Goal: Task Accomplishment & Management: Manage account settings

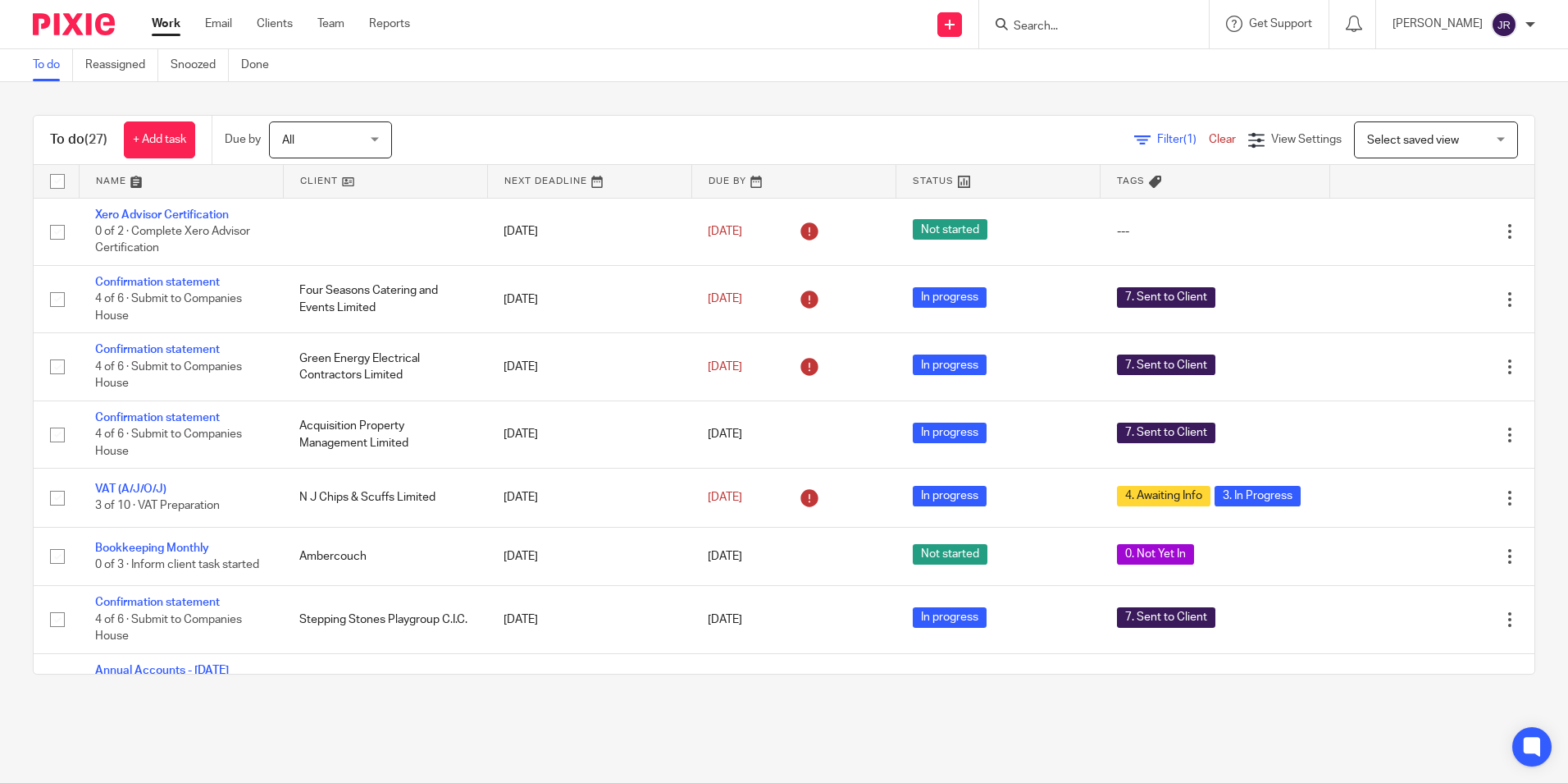
click at [1042, 27] on input "Search" at bounding box center [1085, 27] width 148 height 15
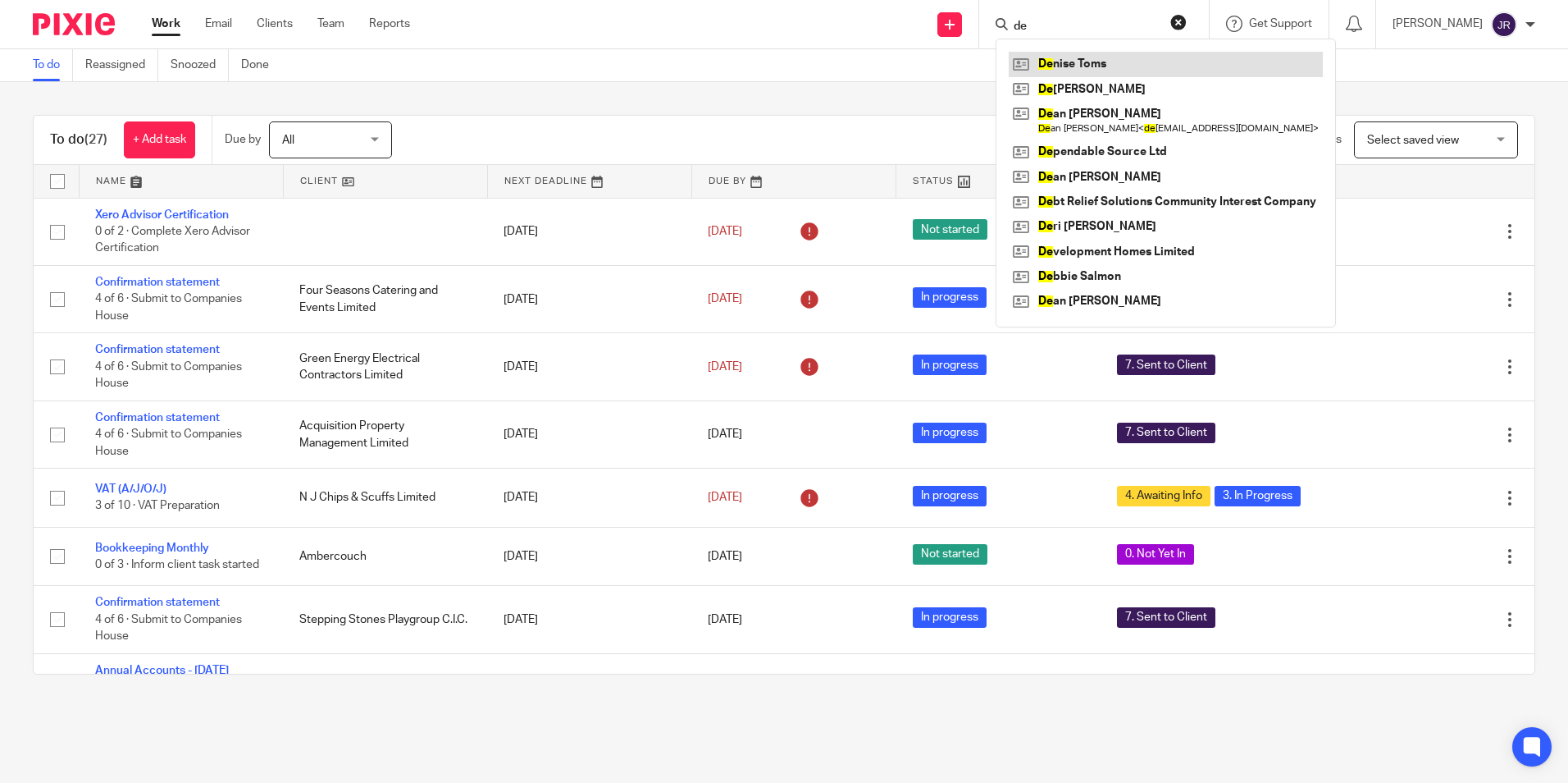
type input "de"
click at [1054, 62] on link at bounding box center [1166, 64] width 314 height 25
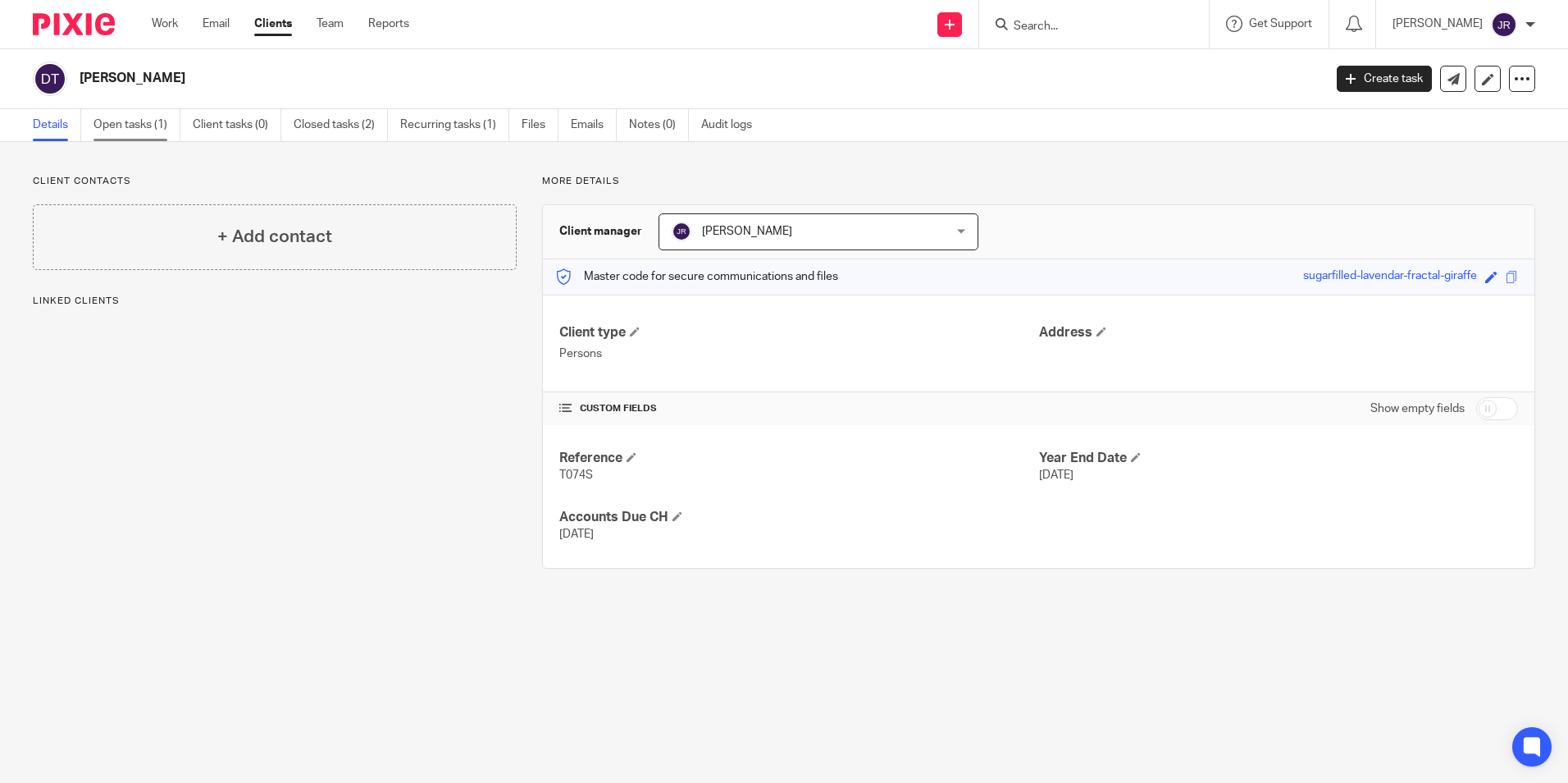
click at [149, 131] on link "Open tasks (1)" at bounding box center [137, 125] width 87 height 32
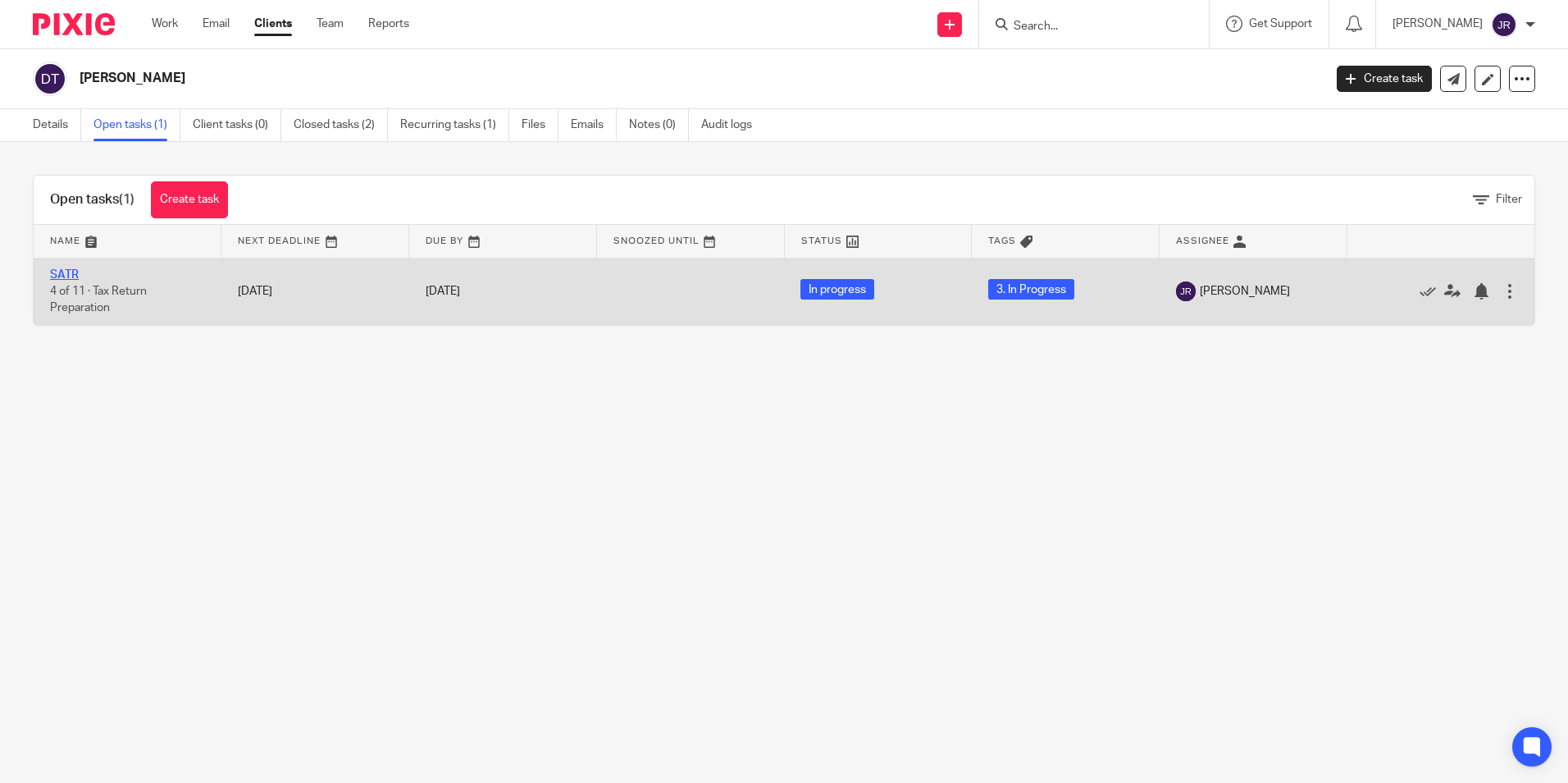
click at [57, 271] on link "SATR" at bounding box center [64, 275] width 28 height 11
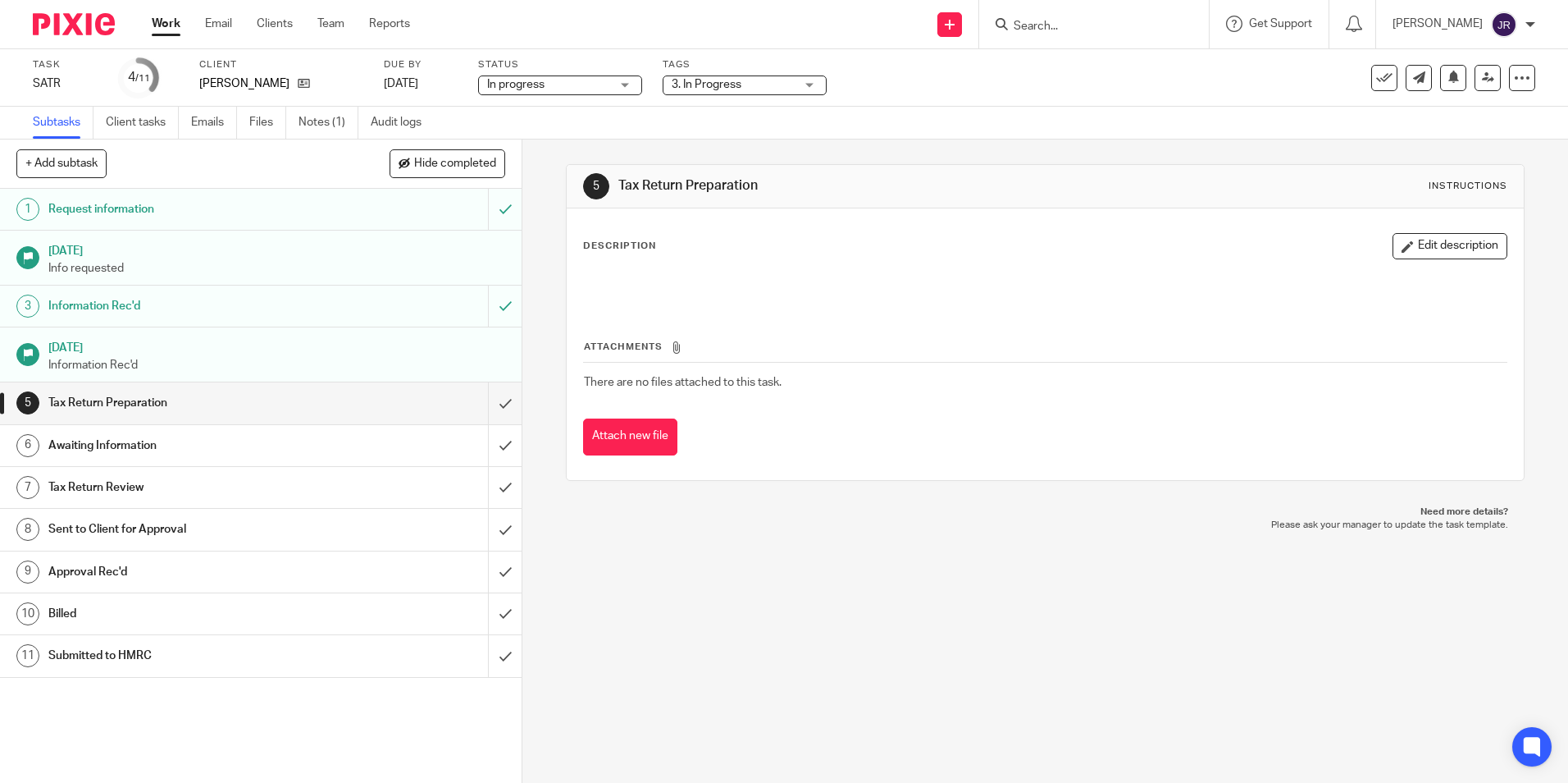
click at [816, 83] on div "3. In Progress" at bounding box center [744, 85] width 164 height 20
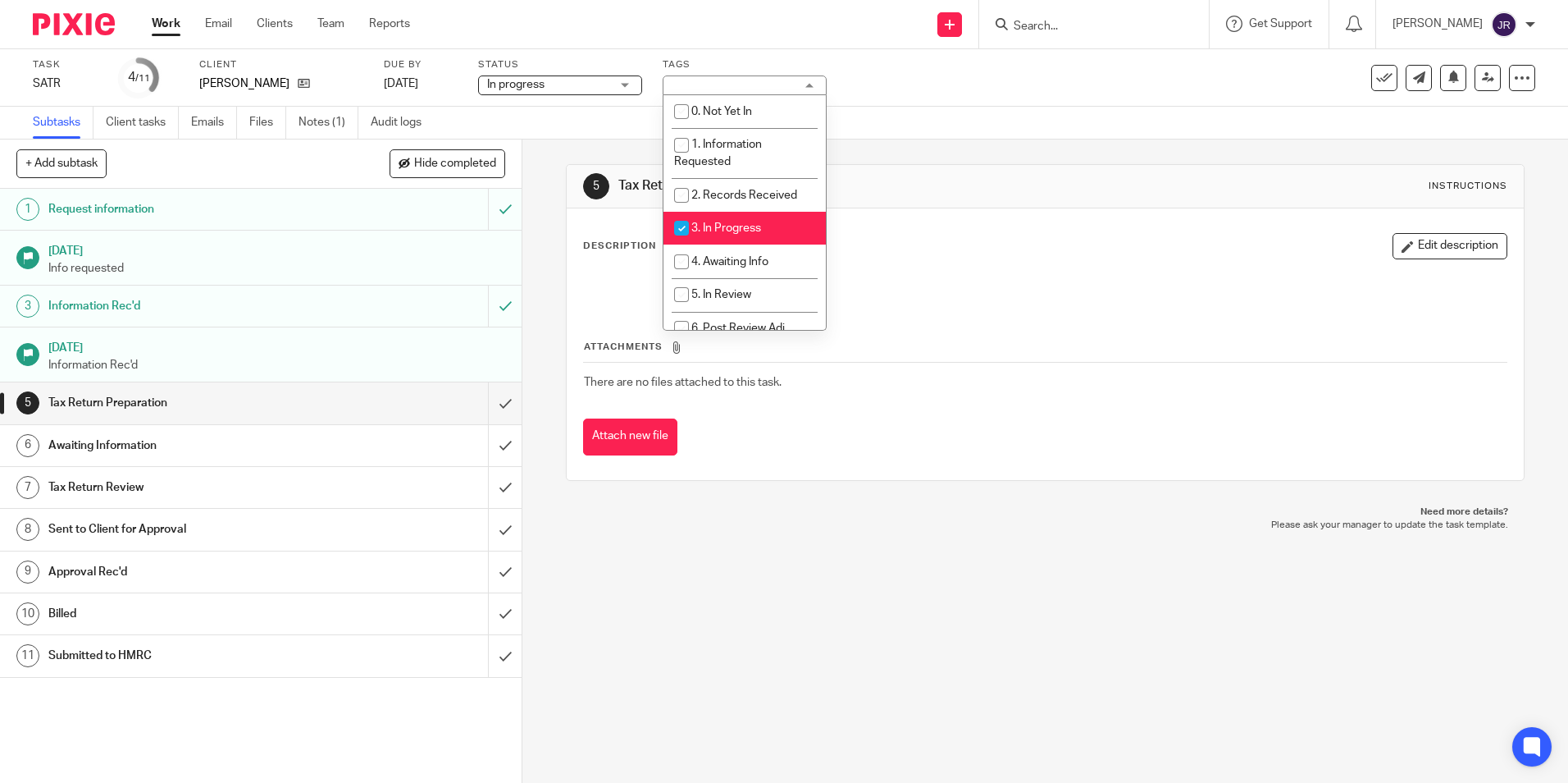
click at [773, 213] on li "3. In Progress" at bounding box center [745, 229] width 163 height 34
checkbox input "false"
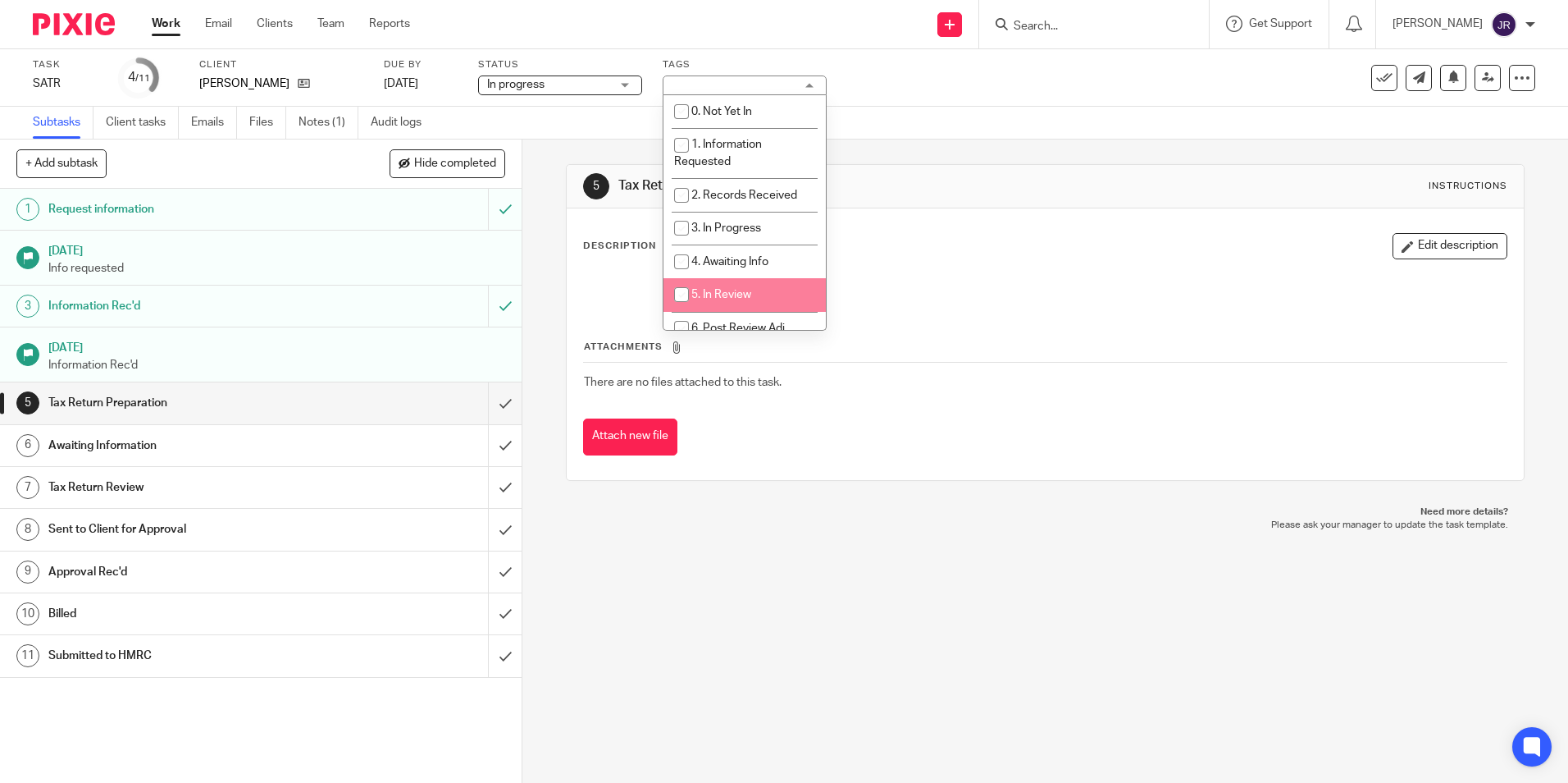
click at [779, 287] on li "5. In Review" at bounding box center [745, 295] width 163 height 34
checkbox input "true"
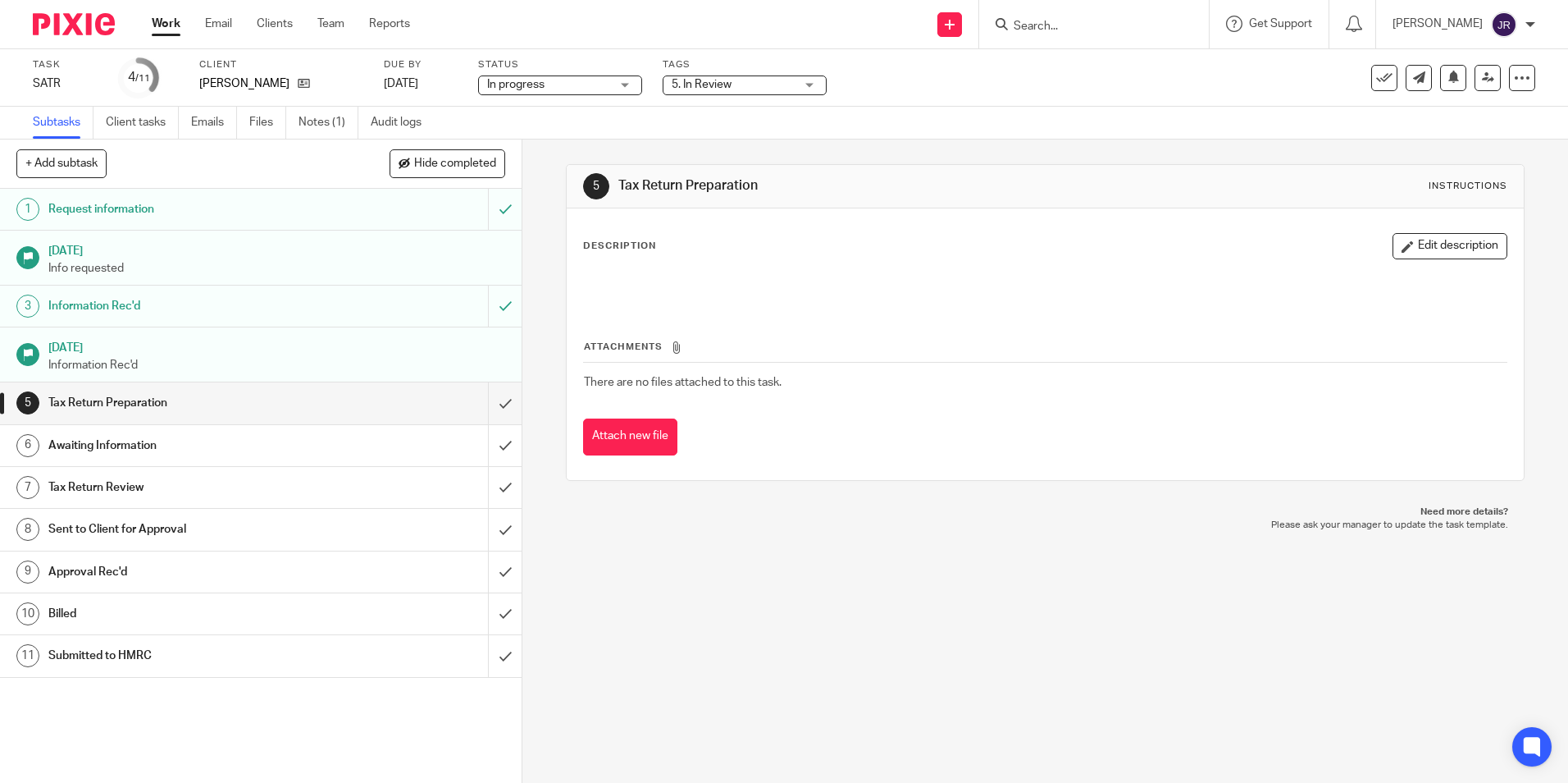
click at [774, 512] on p "Need more details?" at bounding box center [1045, 512] width 925 height 13
click at [489, 408] on input "submit" at bounding box center [260, 402] width 521 height 41
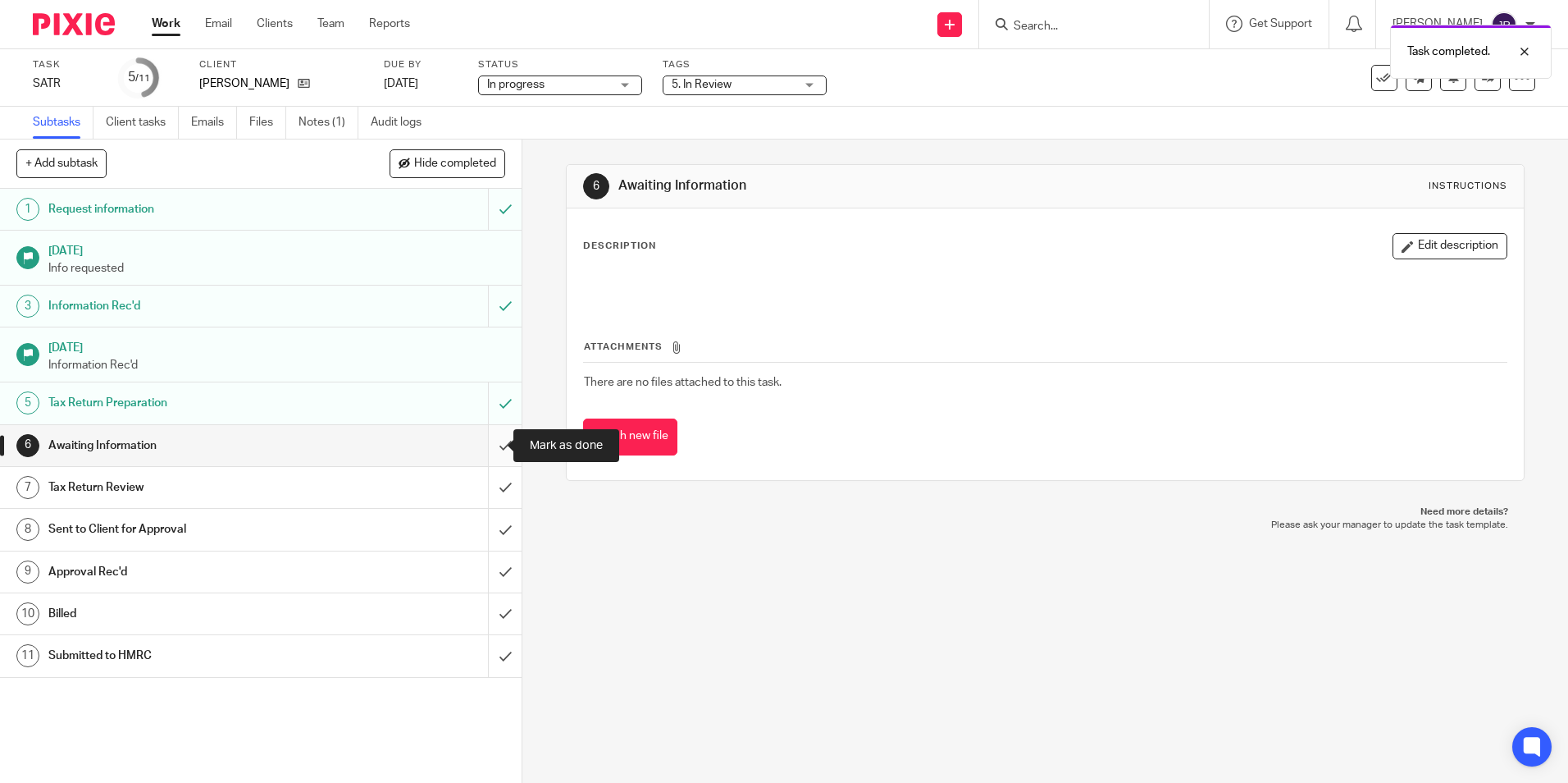
click at [491, 436] on input "submit" at bounding box center [260, 445] width 521 height 41
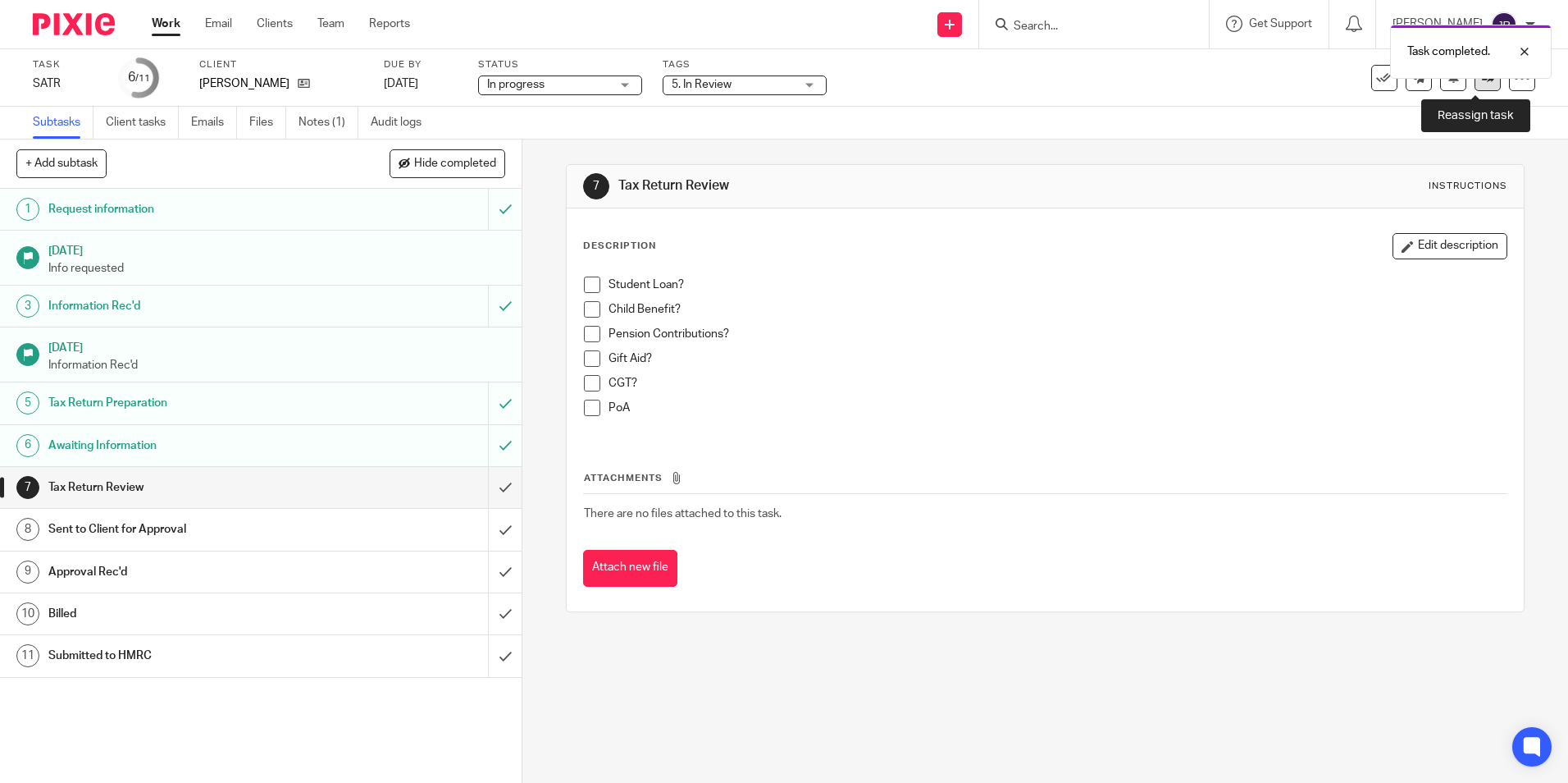
click at [1483, 85] on link at bounding box center [1488, 78] width 26 height 27
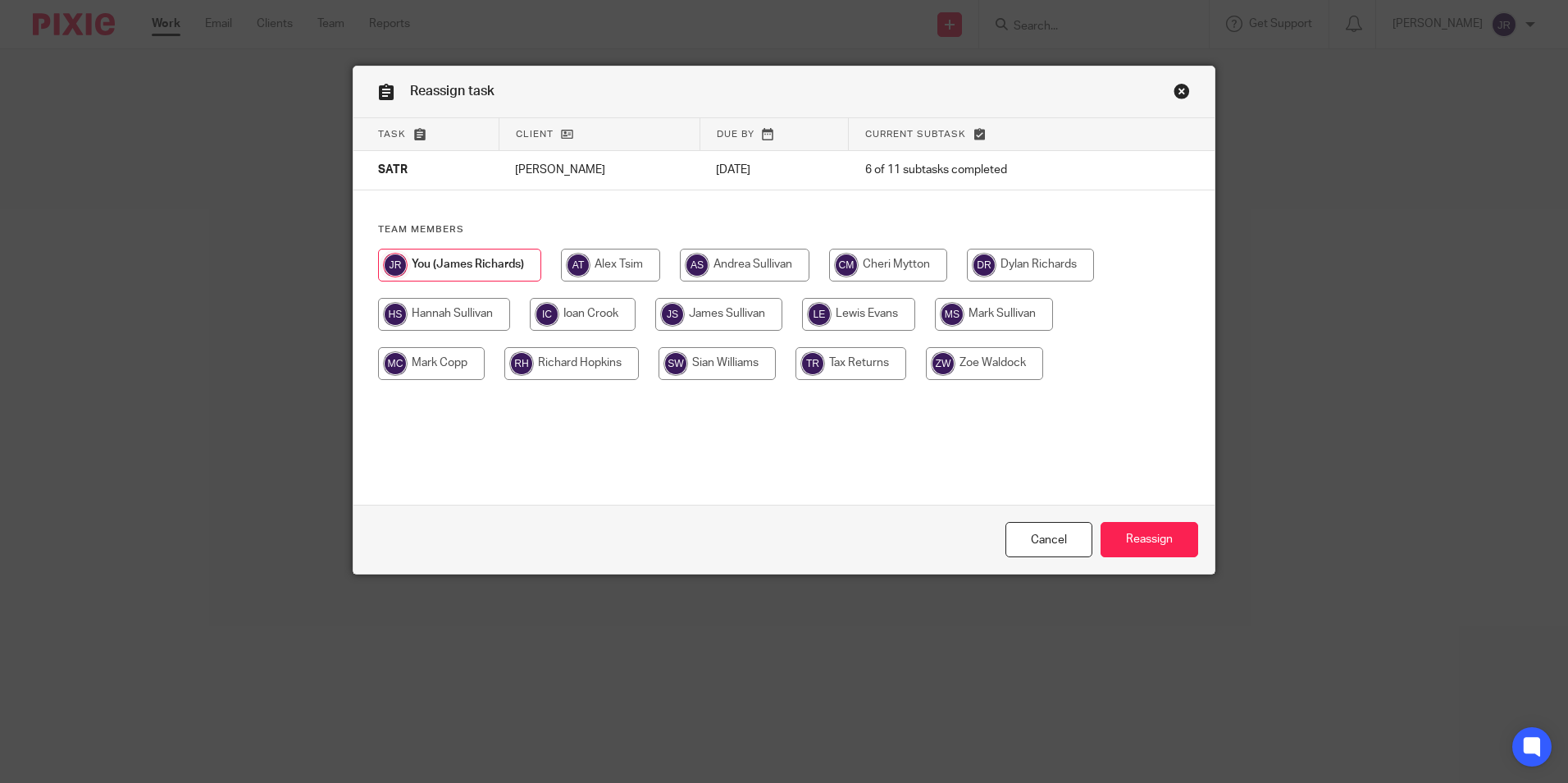
click at [727, 311] on input "radio" at bounding box center [718, 314] width 127 height 33
radio input "true"
click at [1151, 540] on input "Reassign" at bounding box center [1149, 539] width 97 height 35
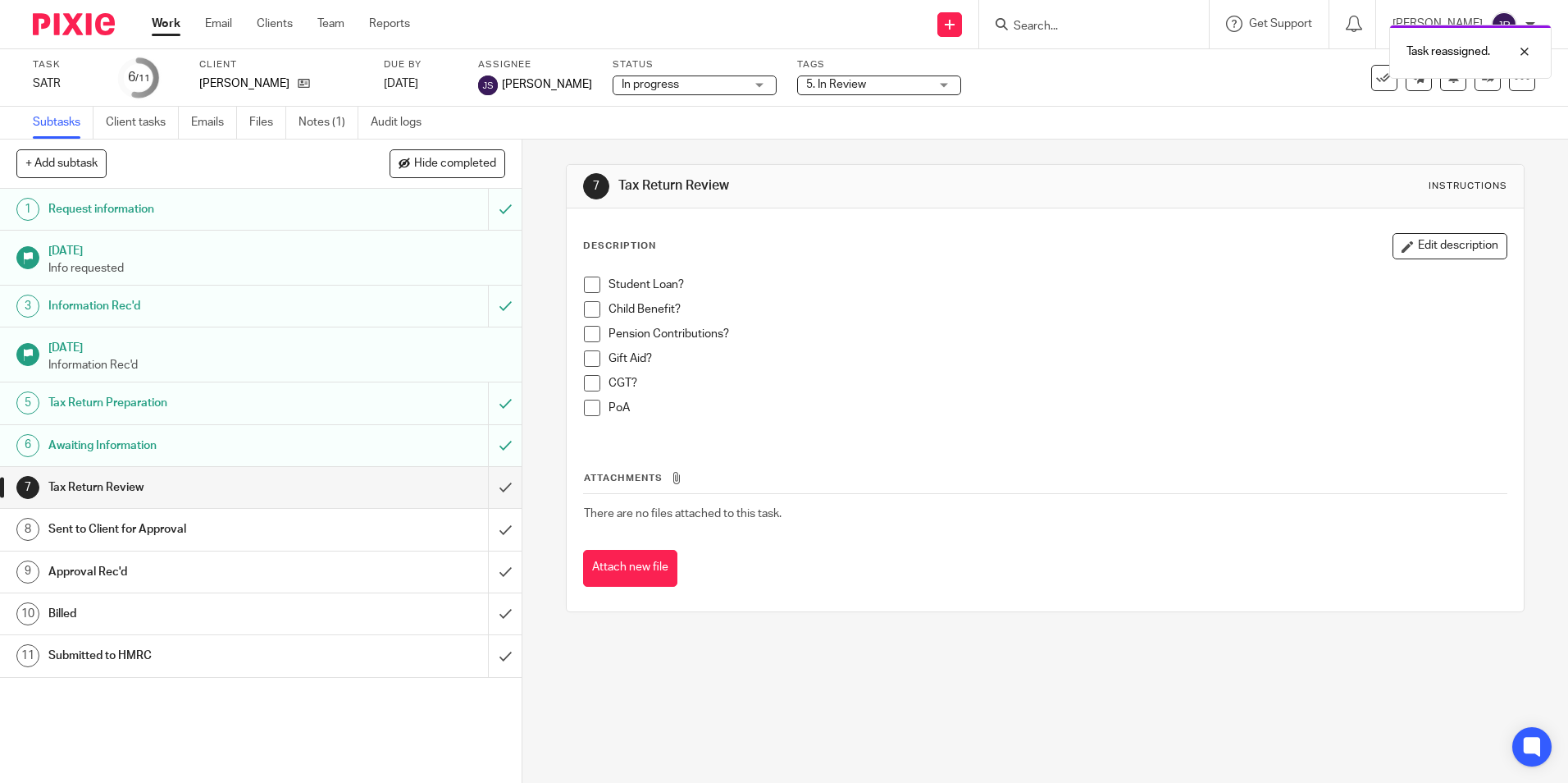
click at [155, 24] on link "Work" at bounding box center [166, 23] width 28 height 16
